Goal: Task Accomplishment & Management: Use online tool/utility

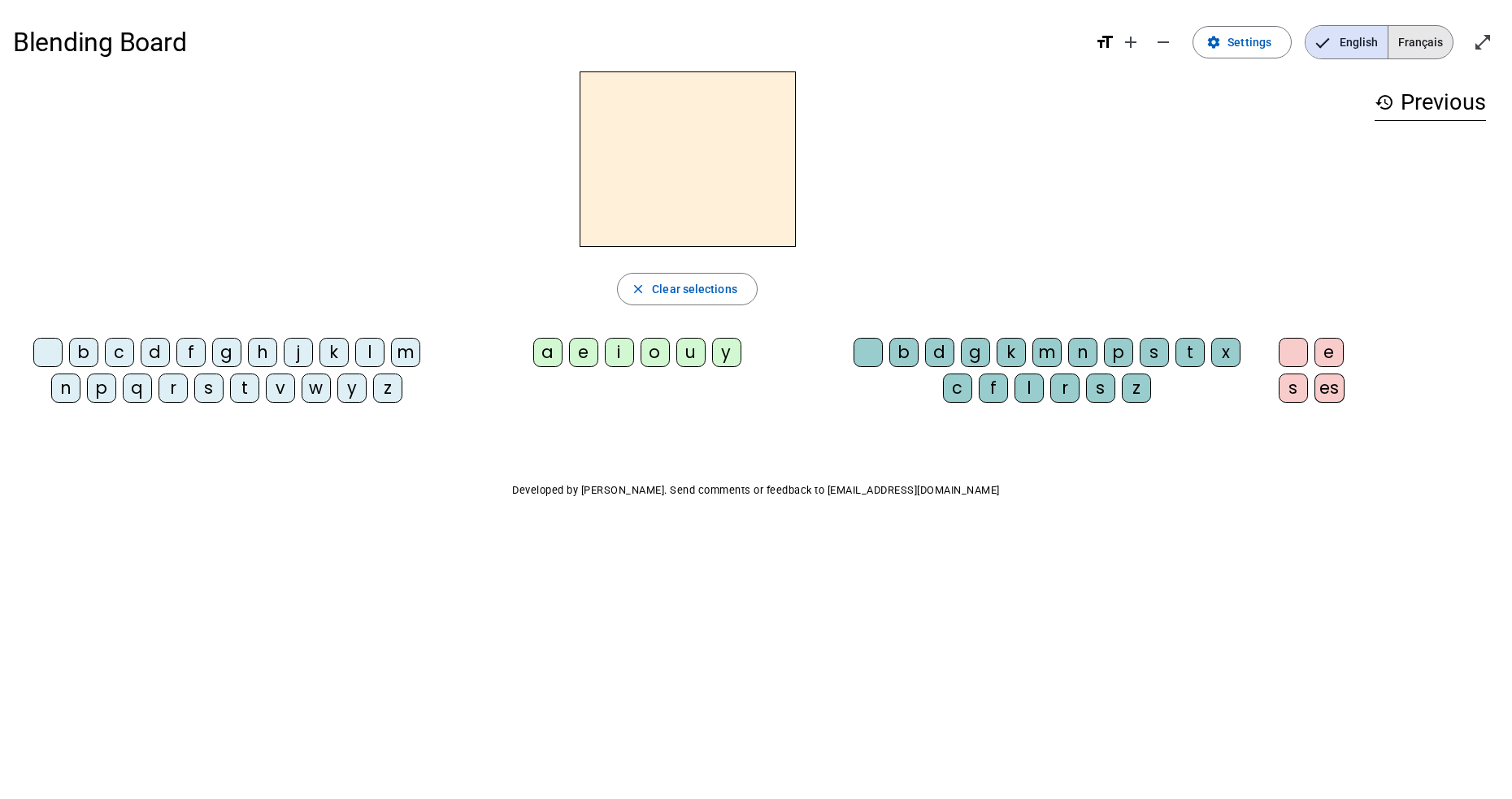
click at [1429, 38] on span "Français" at bounding box center [1419, 41] width 64 height 33
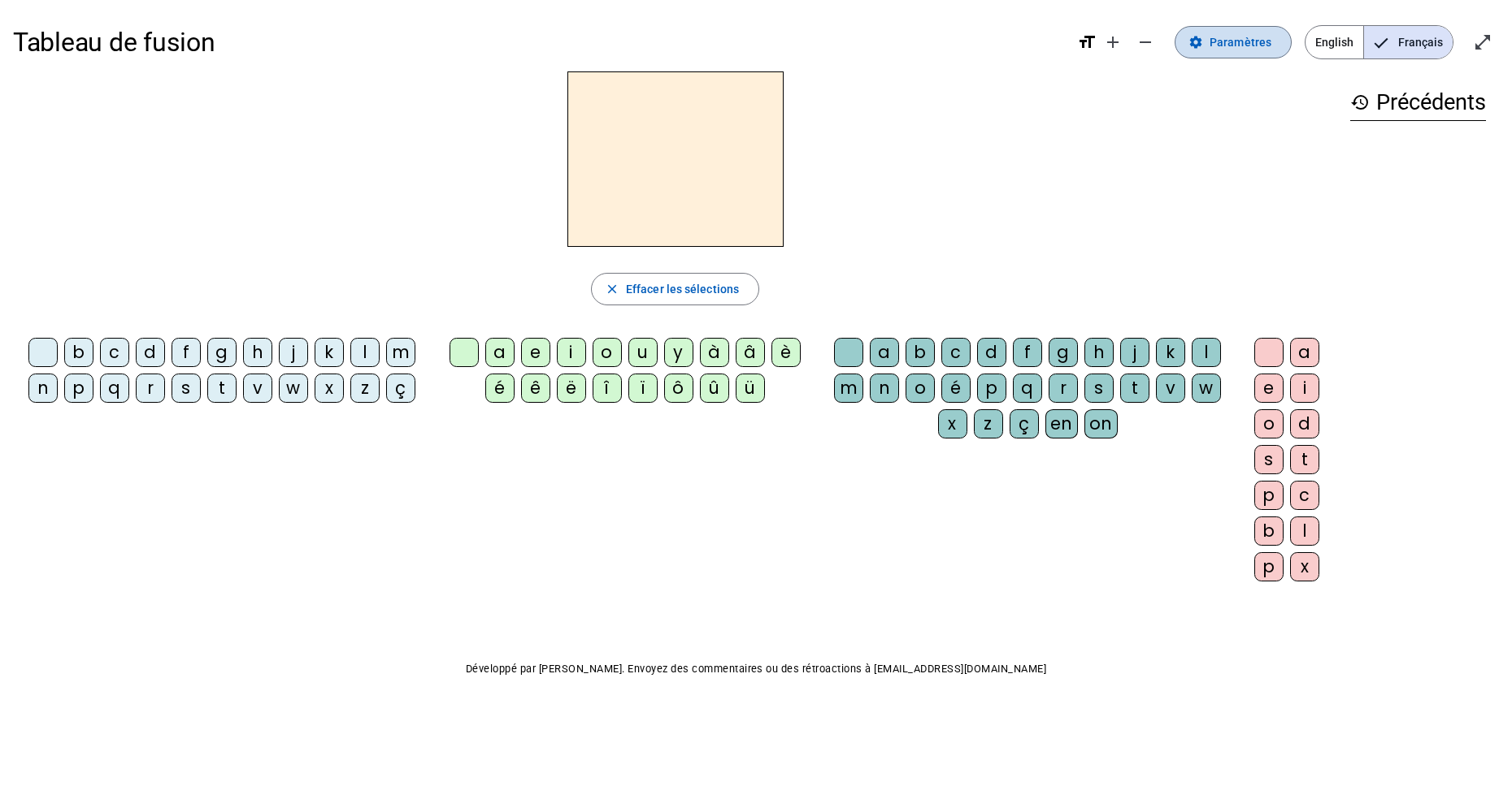
click at [1222, 44] on span "Paramètres" at bounding box center [1240, 42] width 62 height 20
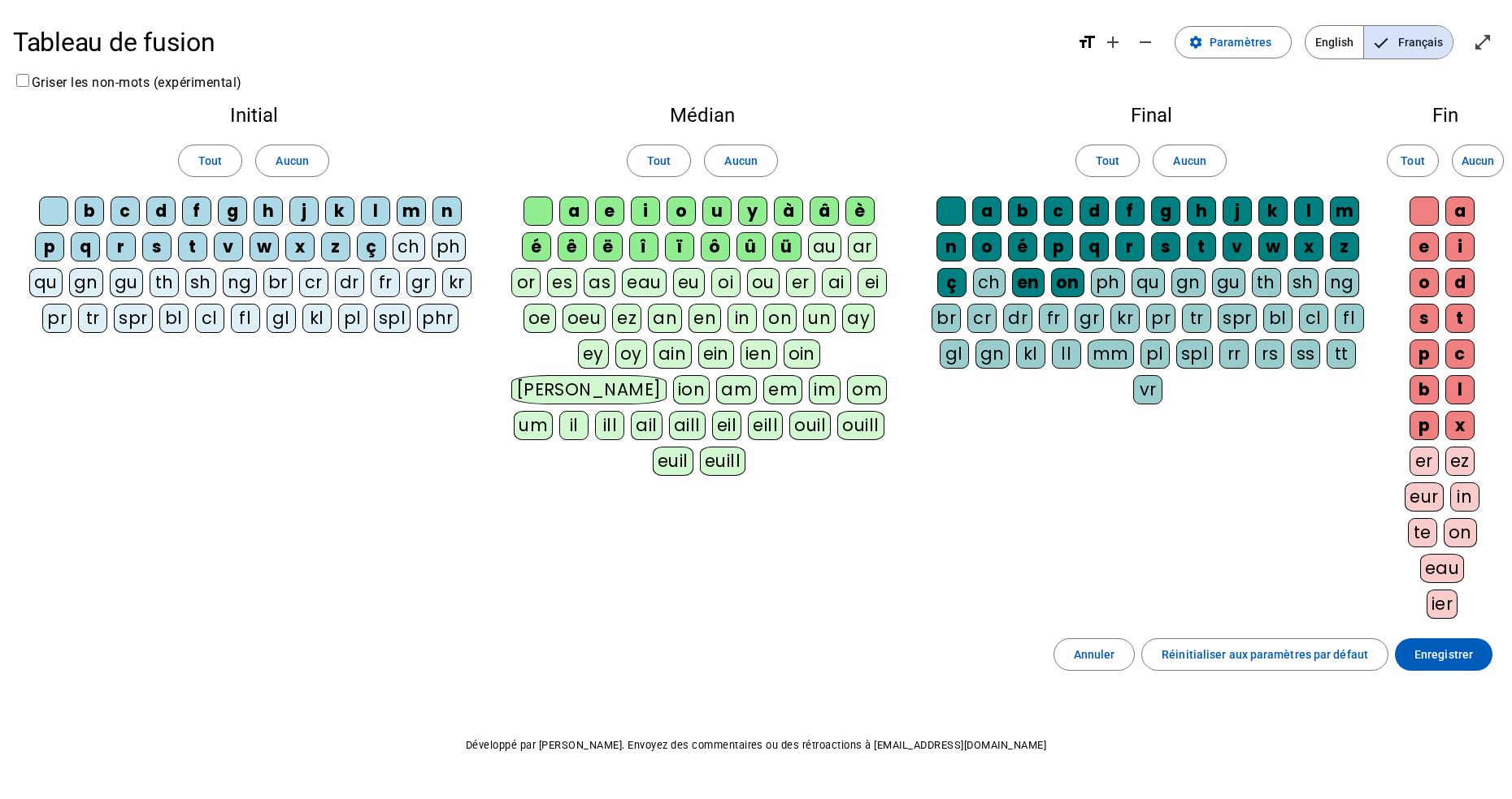
click at [767, 319] on div "on" at bounding box center [780, 318] width 34 height 30
click at [767, 285] on div "ou" at bounding box center [763, 283] width 33 height 30
click at [580, 245] on div "ê" at bounding box center [573, 247] width 30 height 30
click at [614, 247] on div "ë" at bounding box center [608, 247] width 30 height 30
click at [650, 249] on div "î" at bounding box center [644, 247] width 30 height 30
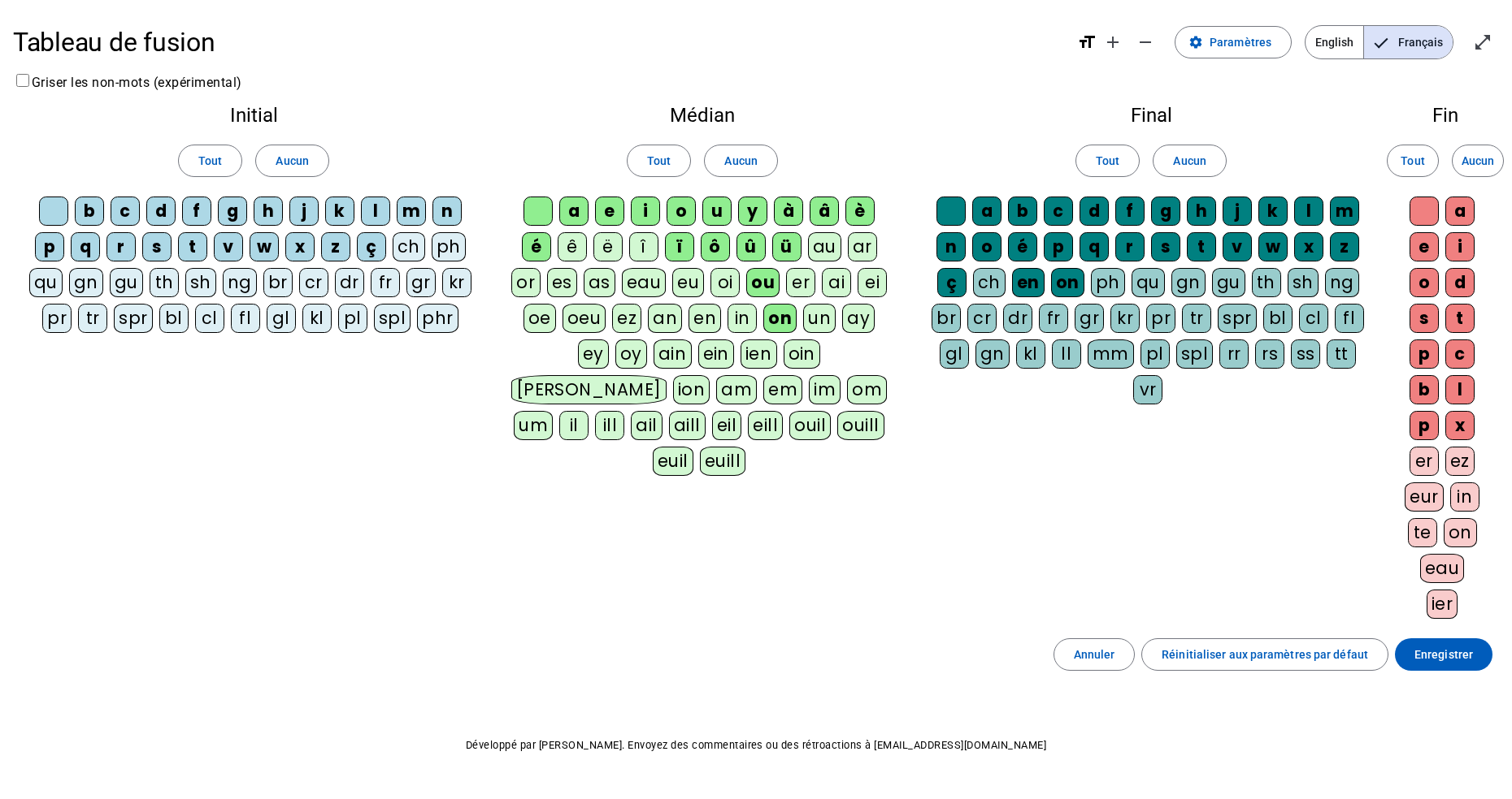
click at [682, 252] on div "ï" at bounding box center [679, 247] width 30 height 30
click at [720, 252] on div "ô" at bounding box center [716, 247] width 30 height 30
click at [757, 247] on div "û" at bounding box center [751, 247] width 30 height 30
click at [793, 247] on div "ü" at bounding box center [787, 247] width 30 height 30
click at [871, 208] on div "è" at bounding box center [860, 212] width 30 height 30
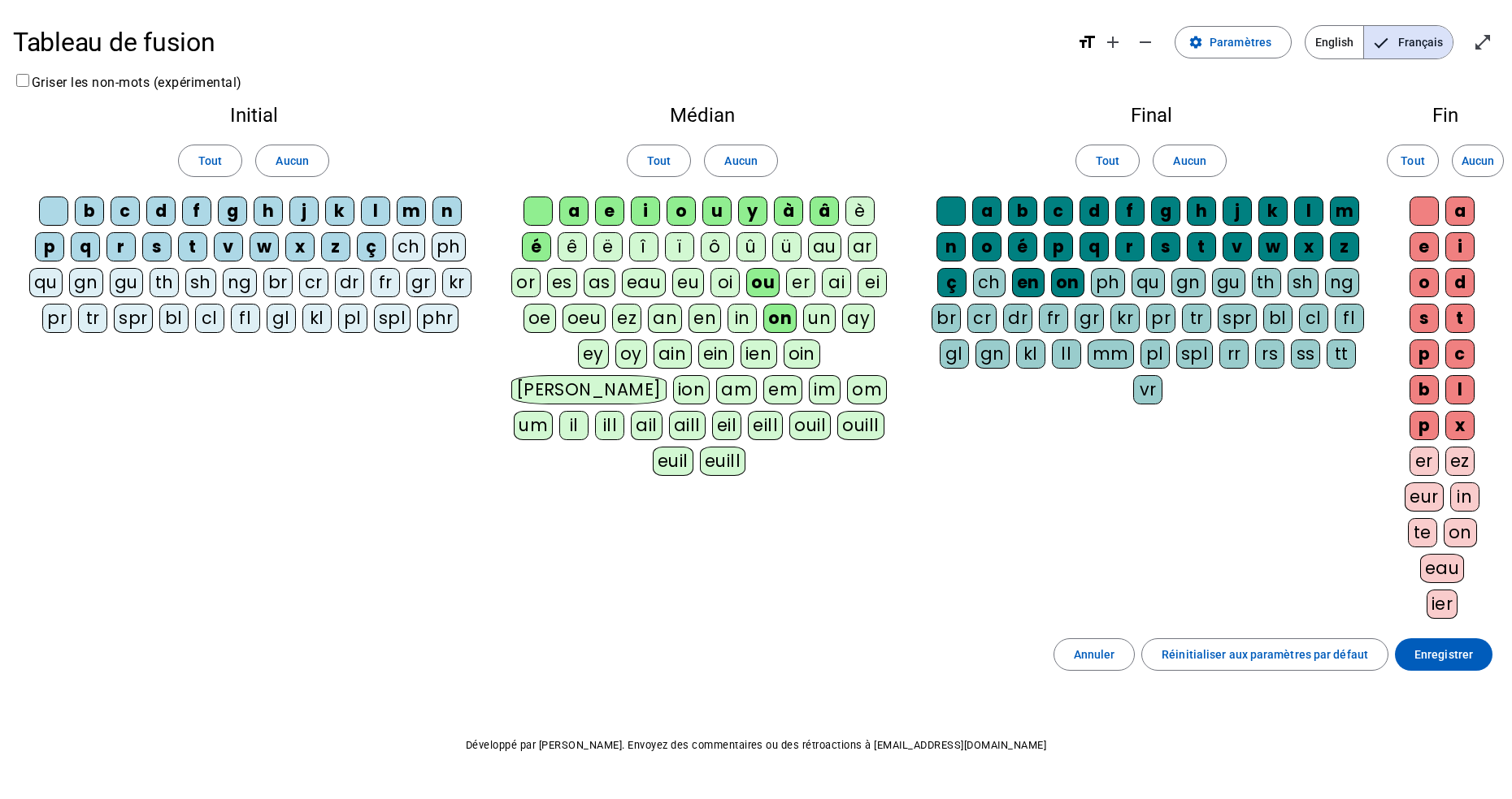
click at [824, 213] on div "â" at bounding box center [824, 212] width 30 height 30
click at [791, 207] on div "à" at bounding box center [789, 212] width 30 height 30
click at [987, 281] on div "ch" at bounding box center [989, 283] width 33 height 30
click at [959, 279] on div "ç" at bounding box center [952, 283] width 30 height 30
click at [1035, 283] on div "en" at bounding box center [1028, 283] width 33 height 30
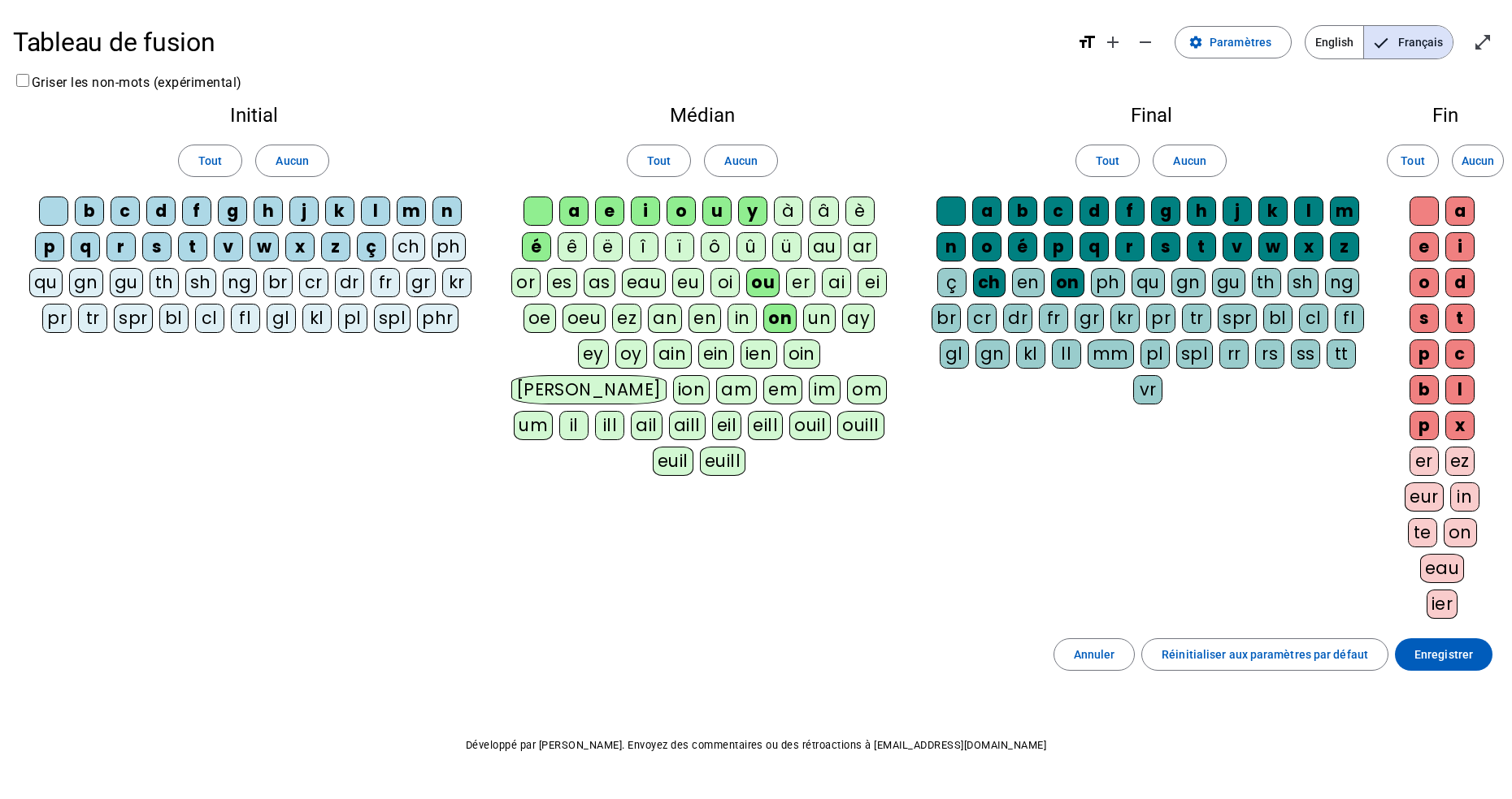
click at [1462, 534] on div "on" at bounding box center [1460, 533] width 34 height 30
click at [1445, 650] on span "Enregistrer" at bounding box center [1443, 655] width 58 height 20
click at [1443, 652] on span "Enregistrer" at bounding box center [1443, 655] width 58 height 20
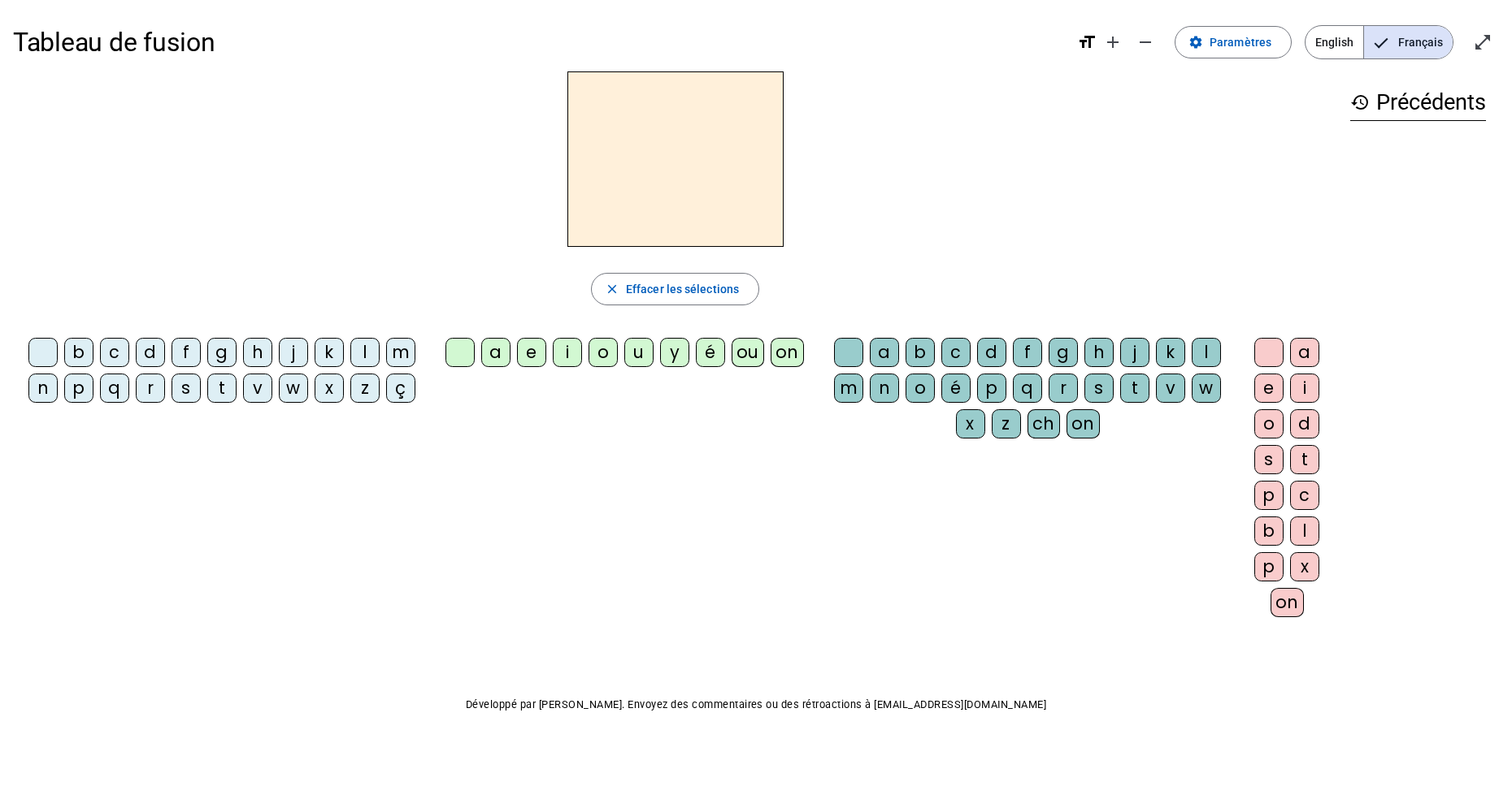
click at [396, 350] on div "m" at bounding box center [401, 353] width 30 height 30
click at [495, 353] on div "a" at bounding box center [496, 353] width 30 height 30
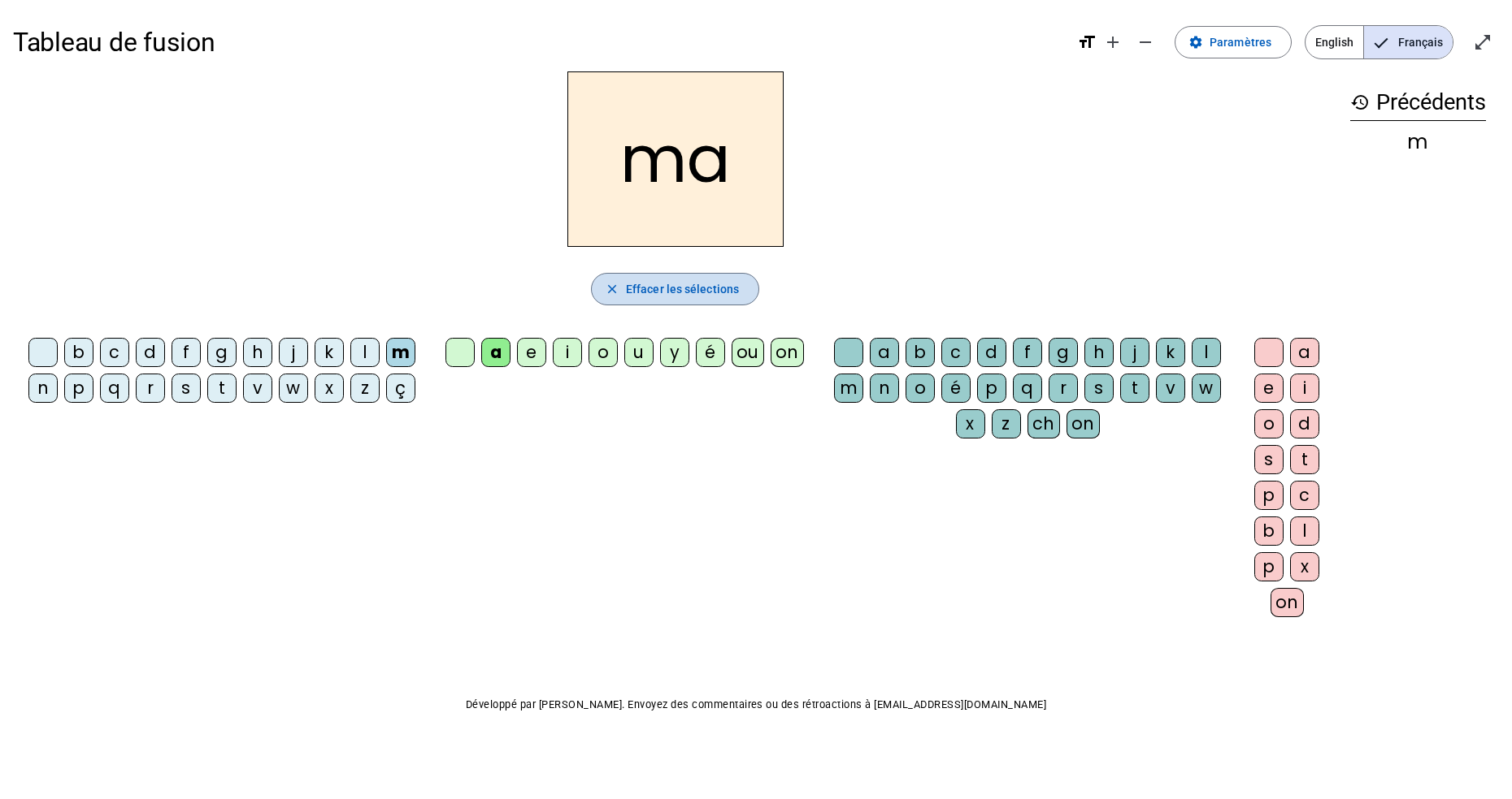
click at [654, 286] on span "Effacer les sélections" at bounding box center [682, 290] width 113 height 20
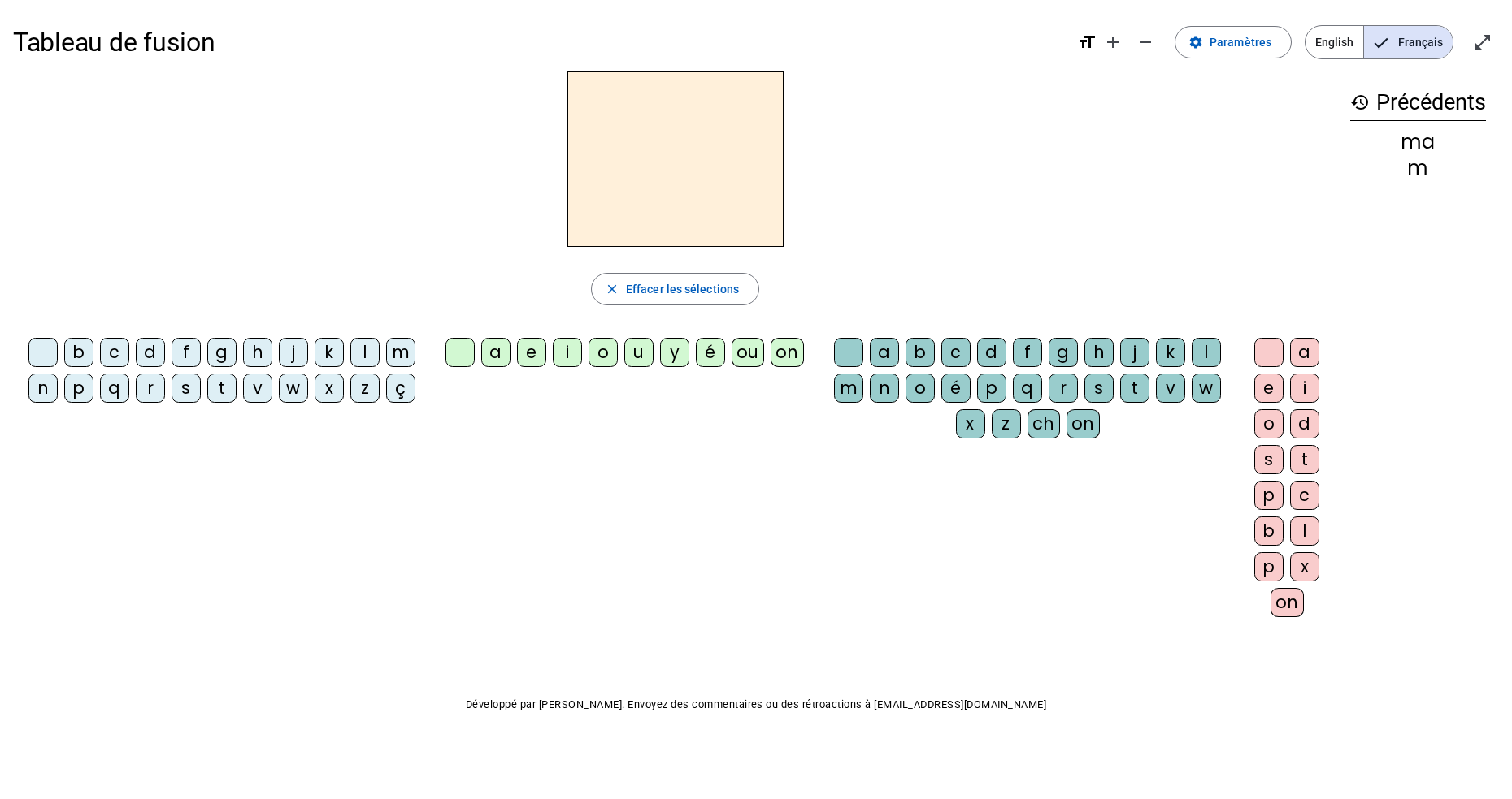
click at [1354, 104] on mat-icon "history" at bounding box center [1360, 102] width 20 height 20
click at [1404, 143] on div "ma" at bounding box center [1418, 142] width 136 height 20
click at [1415, 143] on div "ma" at bounding box center [1418, 142] width 136 height 20
click at [1339, 172] on div "history Précédents ma m" at bounding box center [1417, 338] width 162 height 533
click at [1411, 168] on div "m" at bounding box center [1418, 168] width 136 height 20
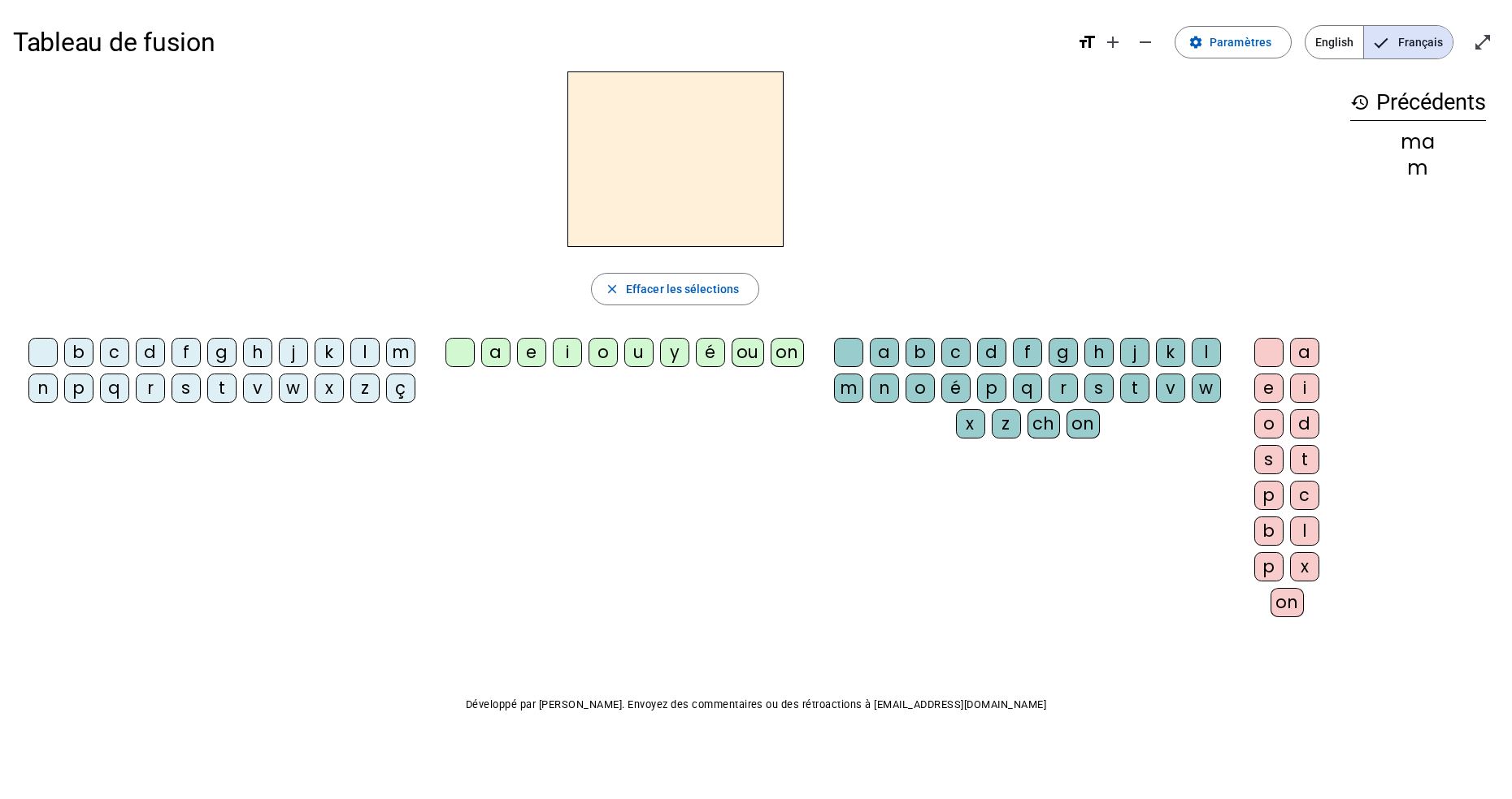
click at [1350, 106] on mat-icon "history" at bounding box center [1360, 102] width 20 height 20
click at [1400, 106] on h3 "history Précédents" at bounding box center [1418, 102] width 136 height 36
